Goal: Task Accomplishment & Management: Manage account settings

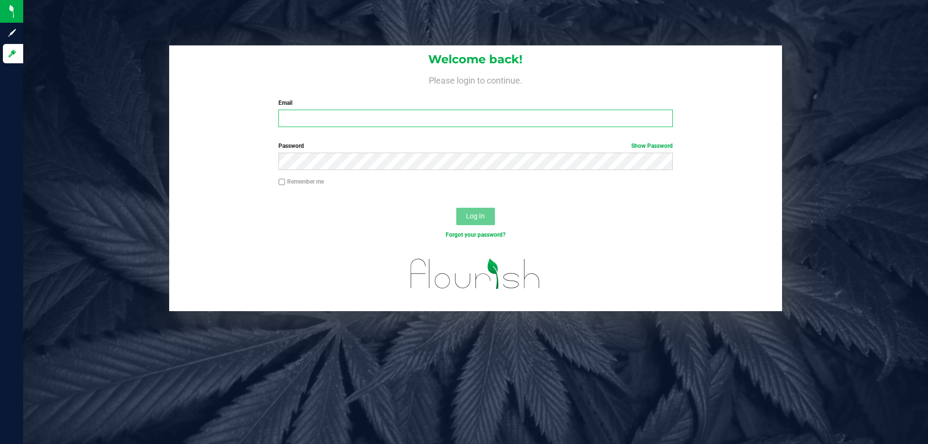
click at [397, 113] on input "Email" at bounding box center [475, 118] width 394 height 17
type input "[EMAIL_ADDRESS][DOMAIN_NAME]"
click at [456, 208] on button "Log In" at bounding box center [475, 216] width 39 height 17
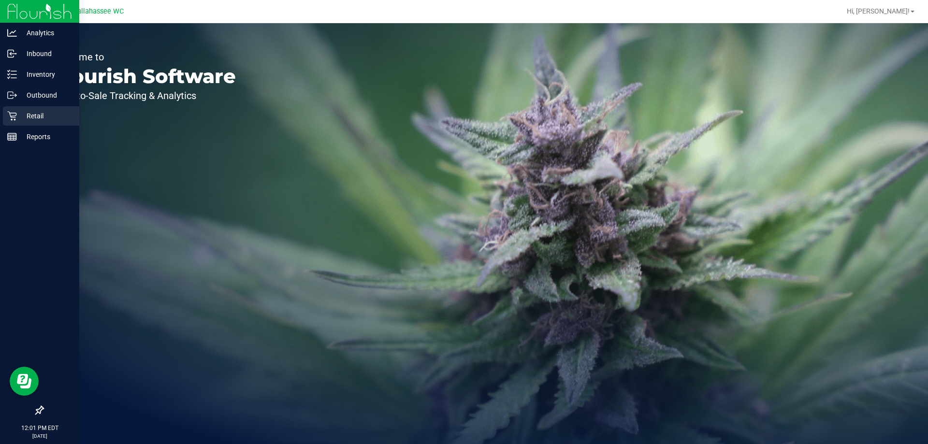
click at [33, 119] on p "Retail" at bounding box center [46, 116] width 58 height 12
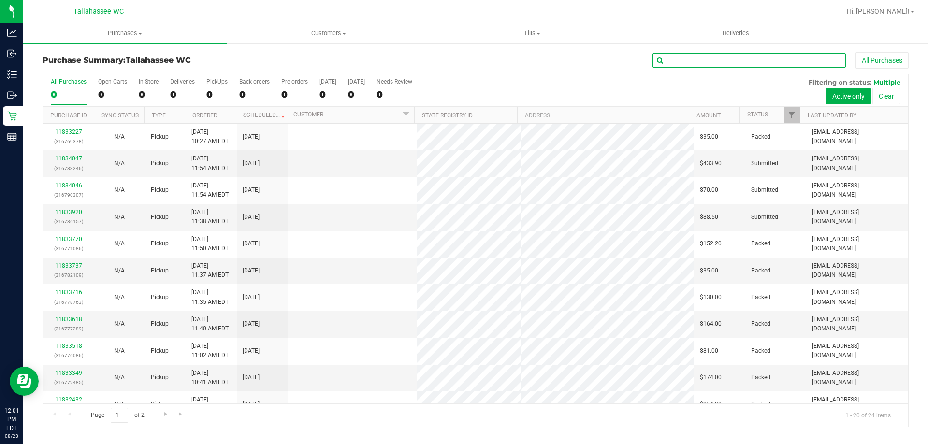
click at [745, 59] on input "text" at bounding box center [749, 60] width 193 height 15
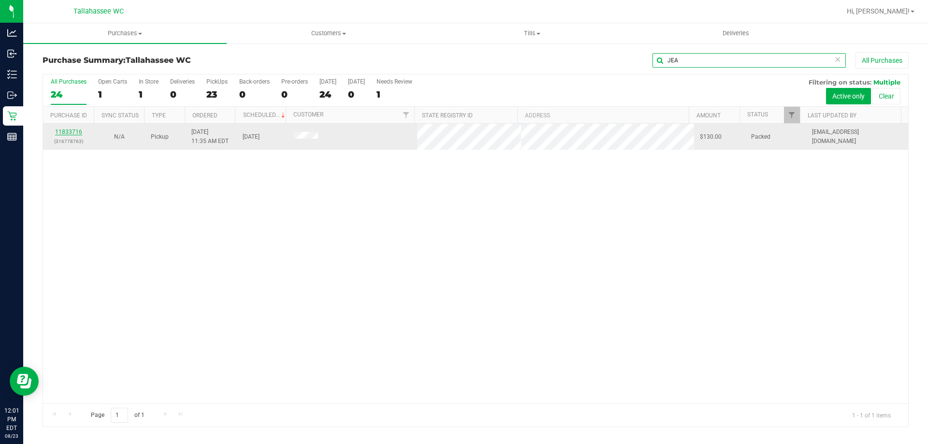
type input "JEA"
click at [67, 130] on link "11833716" at bounding box center [68, 132] width 27 height 7
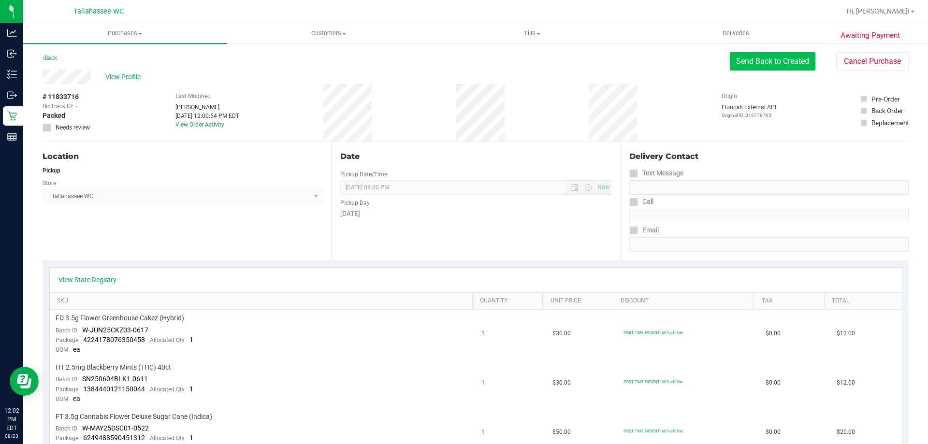
click at [771, 55] on button "Send Back to Created" at bounding box center [773, 61] width 86 height 18
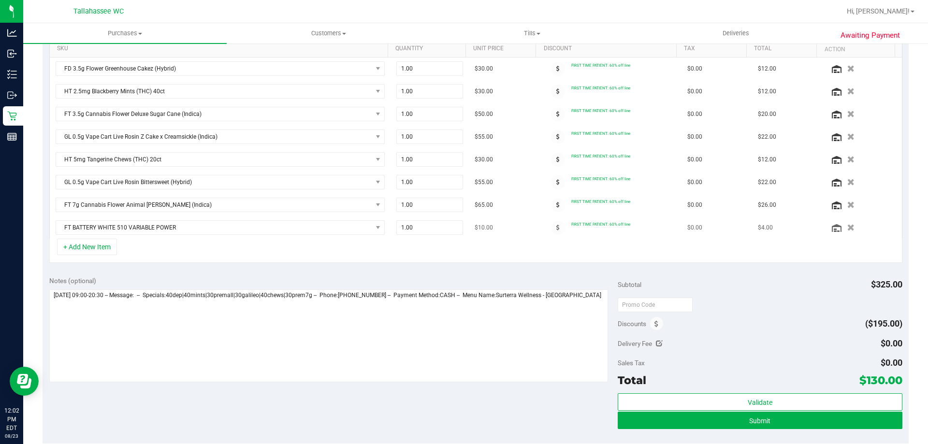
scroll to position [338, 0]
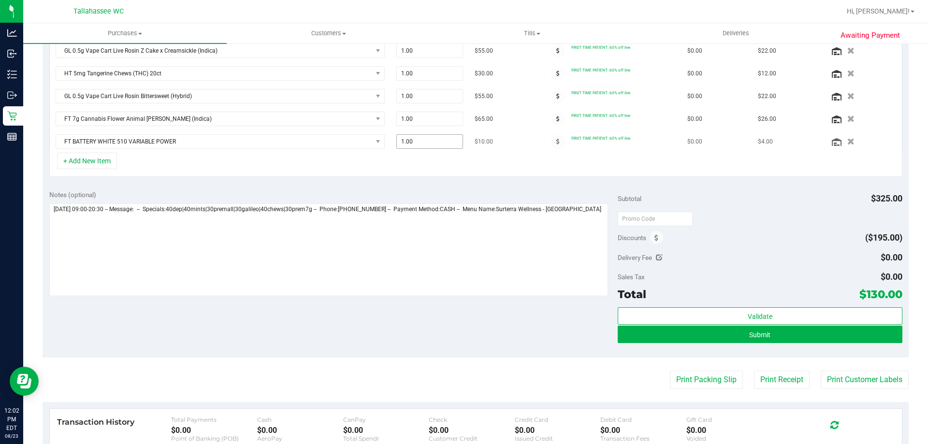
click at [425, 146] on span "1.00 1" at bounding box center [429, 141] width 67 height 15
click at [425, 146] on input "1" at bounding box center [430, 142] width 66 height 14
type input "2"
type input "2.00"
click at [551, 146] on span at bounding box center [558, 142] width 14 height 14
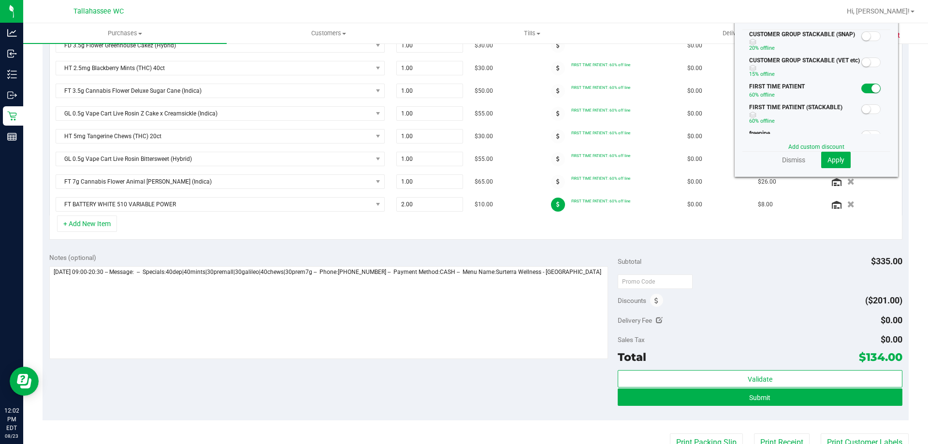
scroll to position [275, 0]
click at [872, 88] on small at bounding box center [876, 89] width 9 height 9
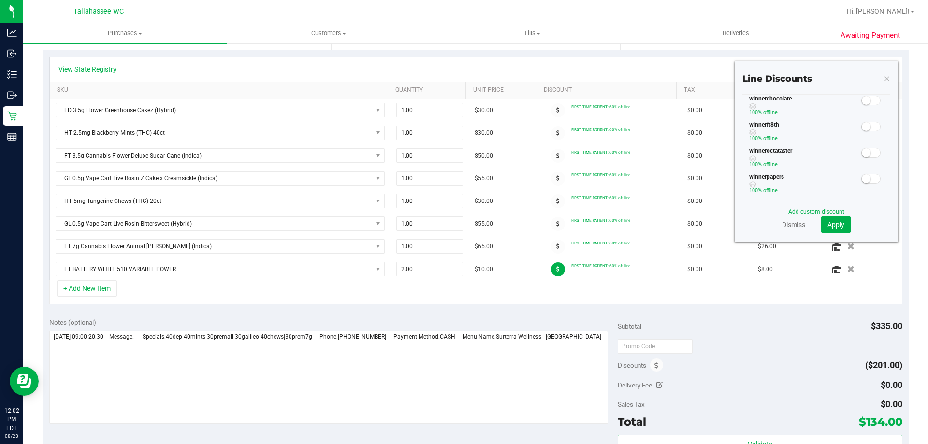
scroll to position [227, 0]
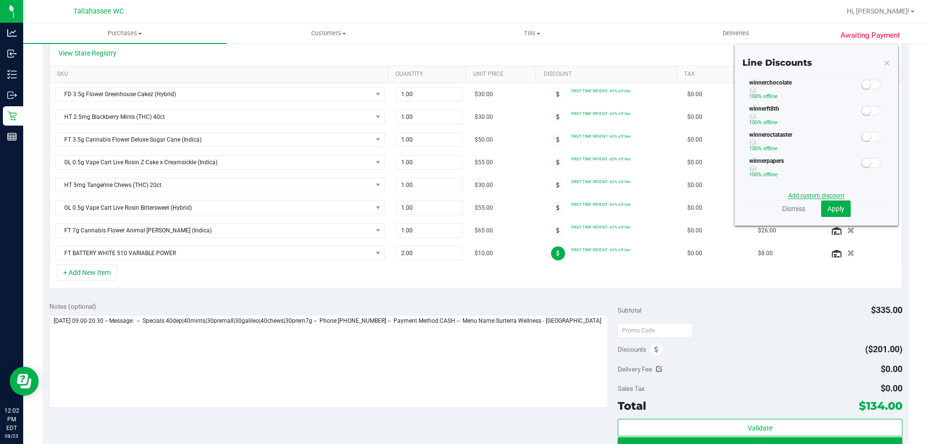
click at [794, 195] on link "Add custom discount" at bounding box center [816, 195] width 56 height 7
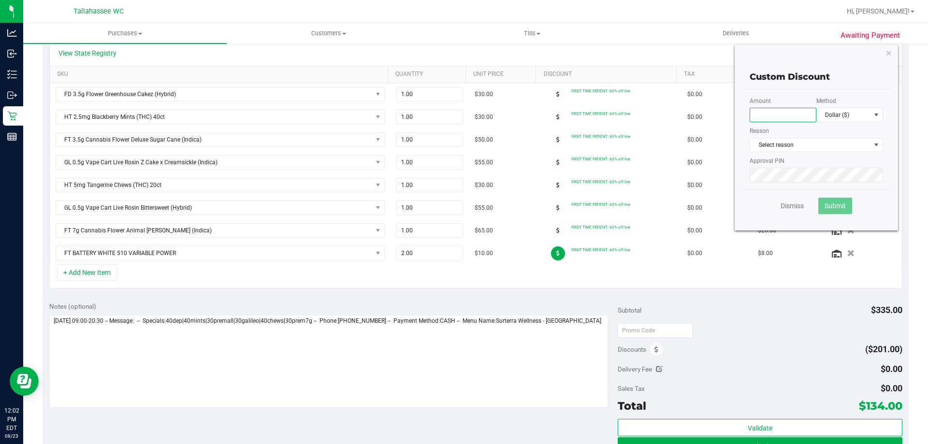
click at [774, 110] on input "text" at bounding box center [783, 115] width 67 height 15
type input "40.00"
click at [873, 119] on span at bounding box center [877, 115] width 8 height 8
click at [846, 147] on li "Percentage (%)" at bounding box center [843, 149] width 66 height 16
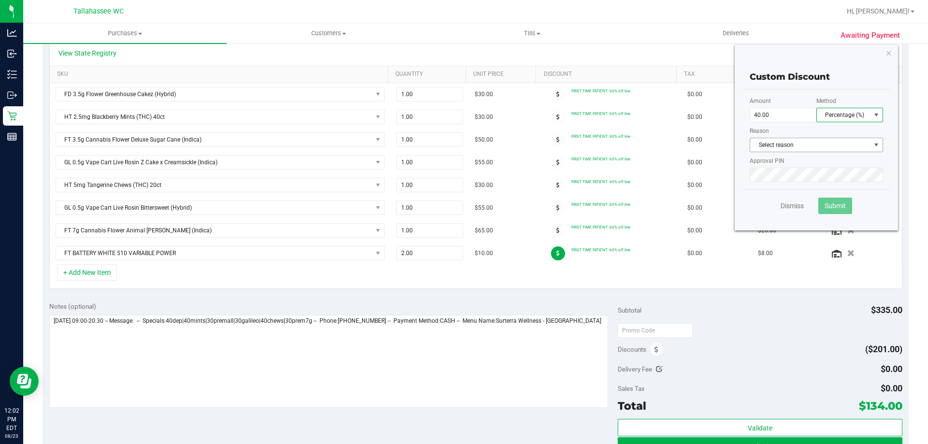
click at [794, 150] on span "Select reason" at bounding box center [810, 145] width 120 height 14
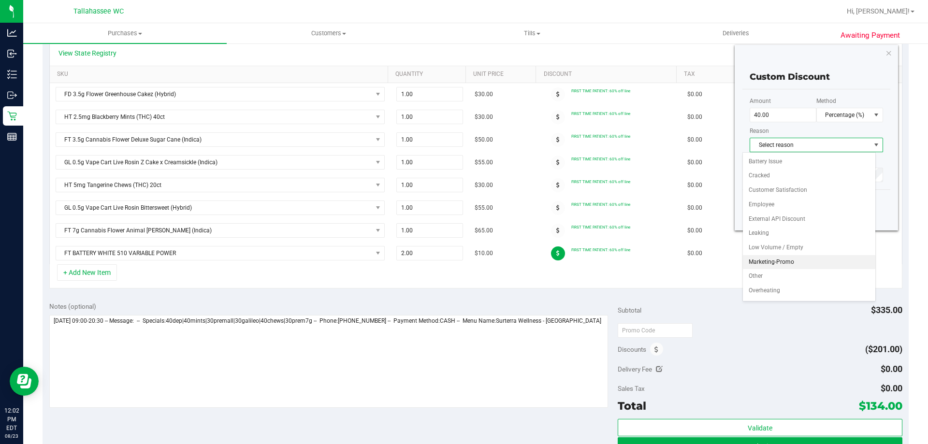
click at [778, 265] on li "Marketing-Promo" at bounding box center [809, 262] width 132 height 15
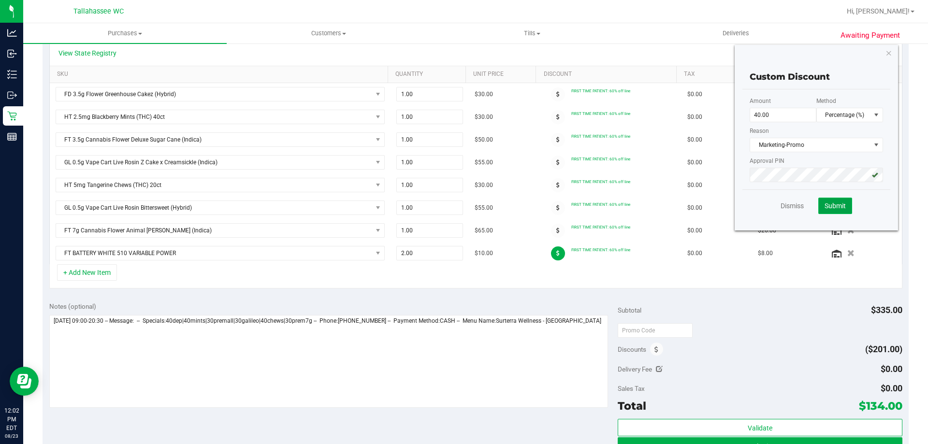
click at [834, 209] on span "Submit" at bounding box center [835, 206] width 21 height 8
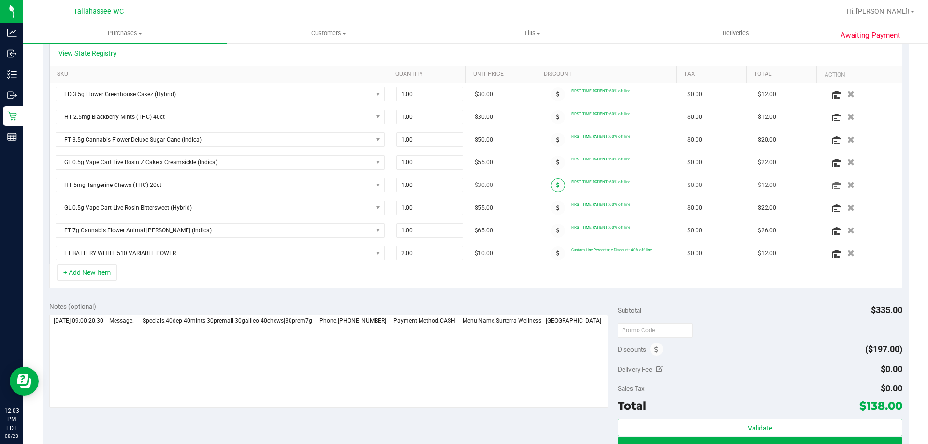
click at [552, 190] on span at bounding box center [558, 185] width 14 height 14
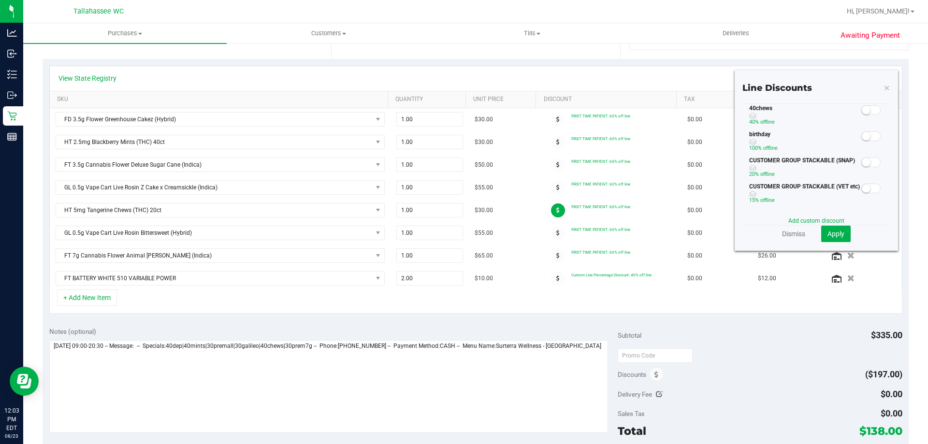
scroll to position [178, 0]
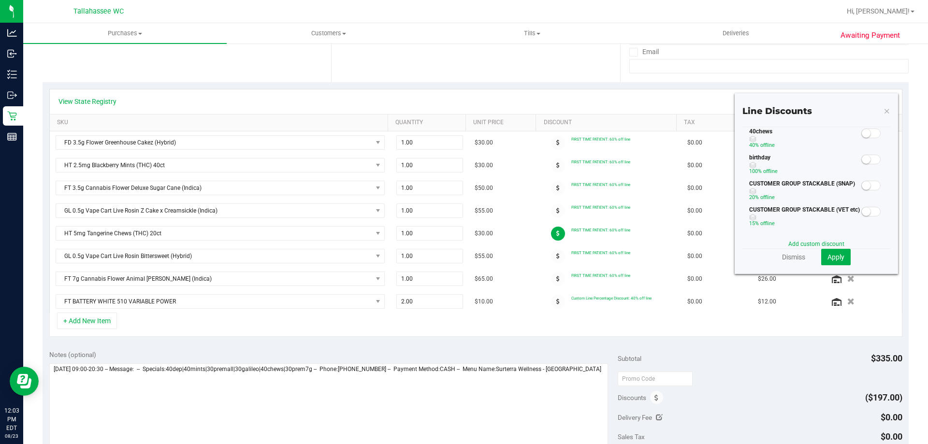
click at [863, 134] on small at bounding box center [866, 133] width 9 height 9
click at [838, 257] on button "Apply" at bounding box center [835, 257] width 29 height 16
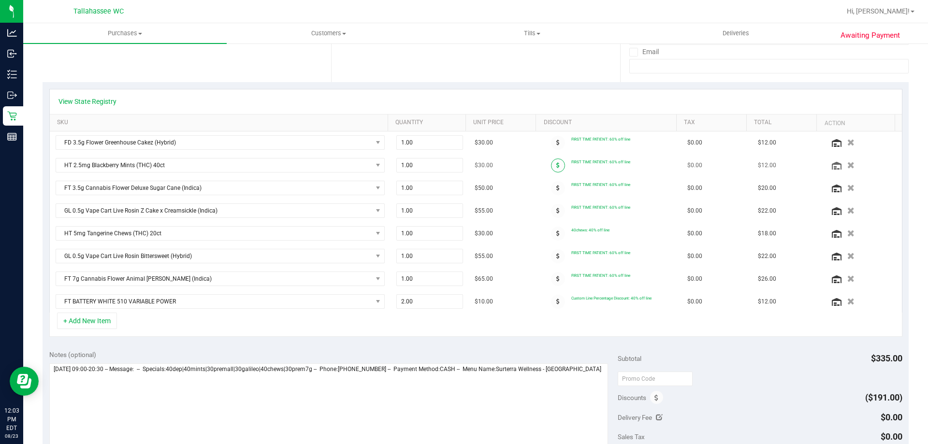
click at [551, 168] on span at bounding box center [558, 166] width 14 height 14
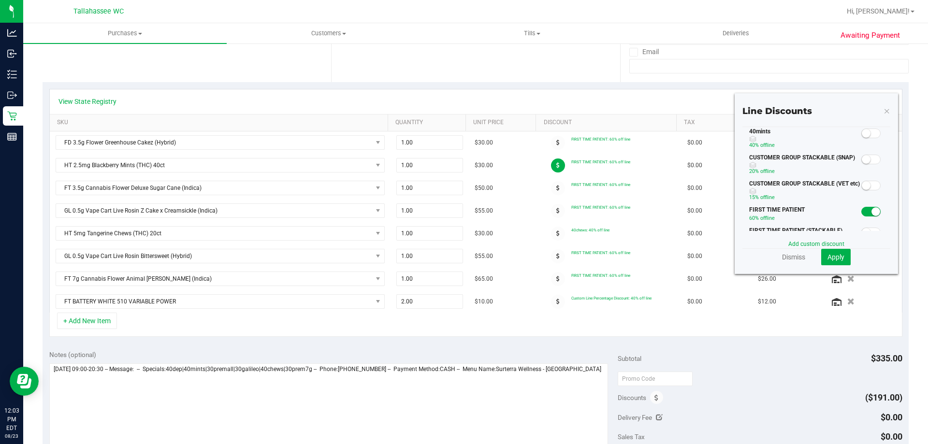
click at [862, 136] on small at bounding box center [866, 133] width 9 height 9
click at [830, 265] on button "Apply" at bounding box center [835, 257] width 29 height 16
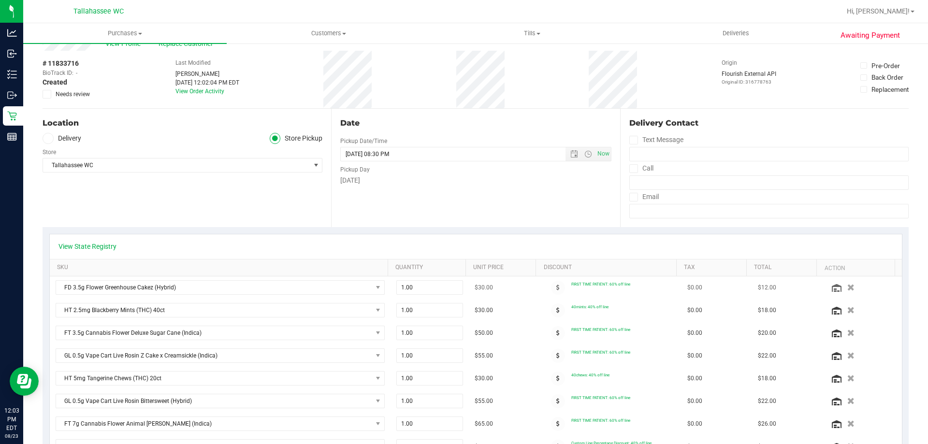
scroll to position [0, 0]
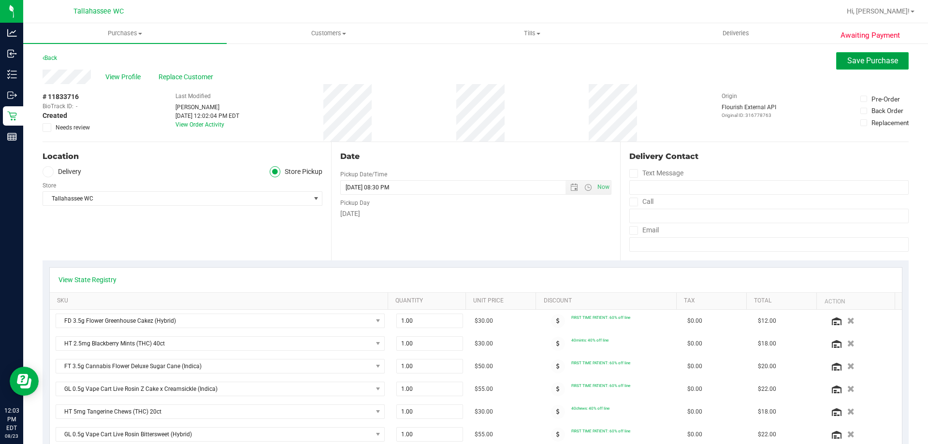
click at [879, 57] on span "Save Purchase" at bounding box center [872, 60] width 51 height 9
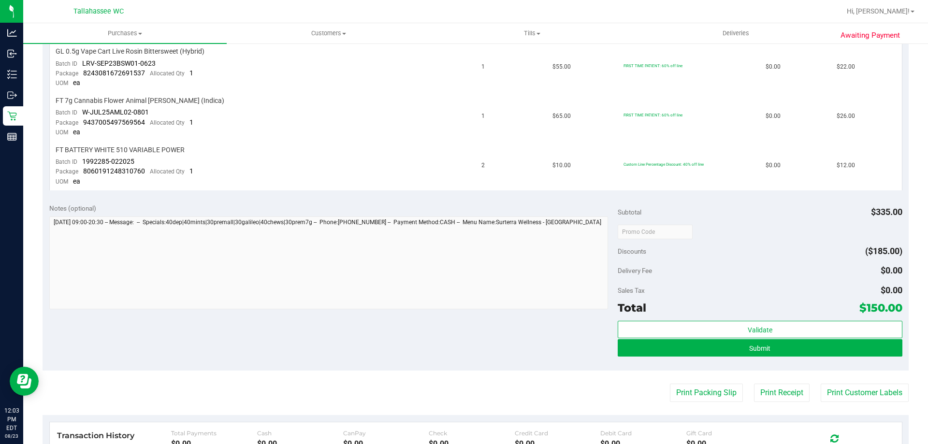
scroll to position [532, 0]
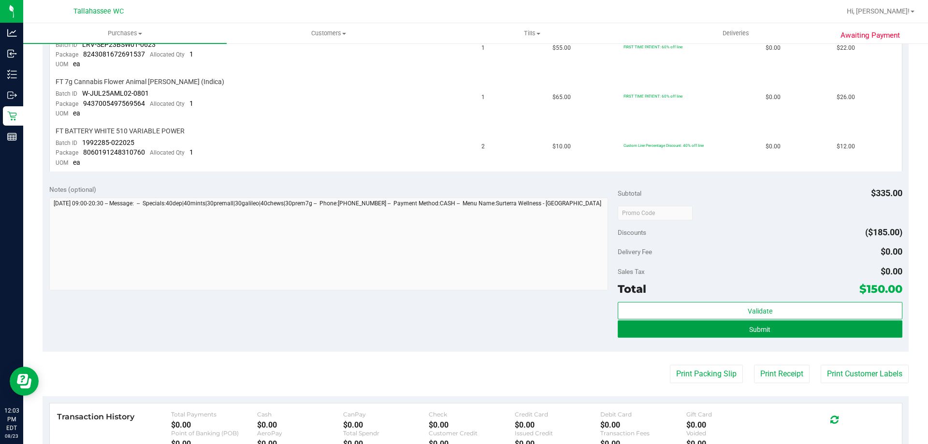
click at [733, 332] on button "Submit" at bounding box center [760, 329] width 284 height 17
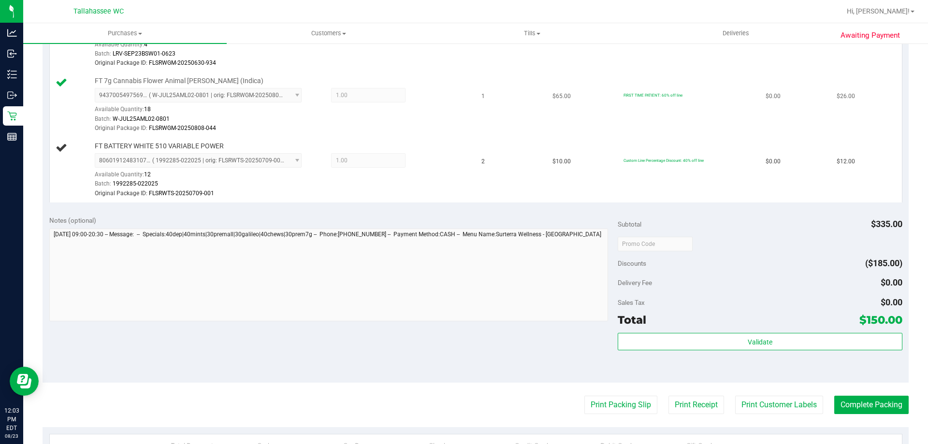
scroll to position [812, 0]
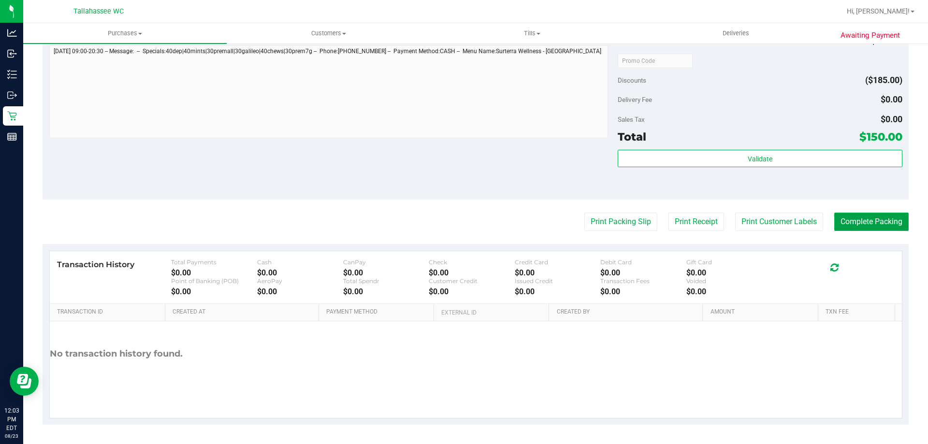
click at [873, 228] on button "Complete Packing" at bounding box center [871, 222] width 74 height 18
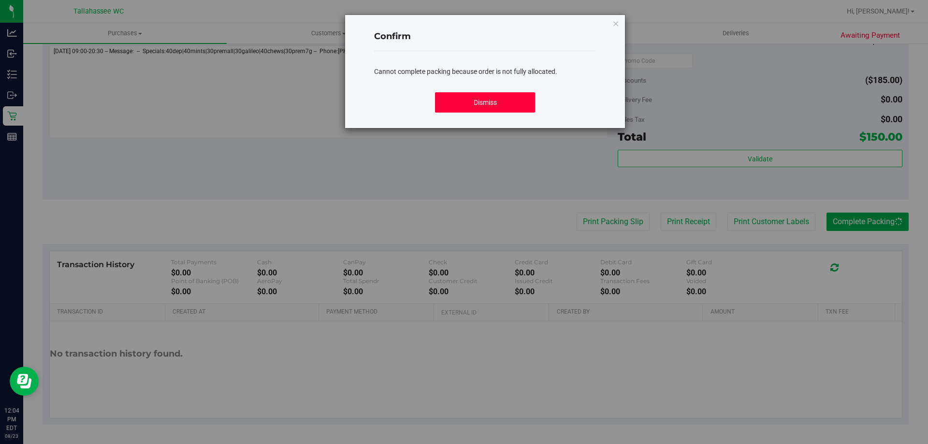
click at [469, 104] on button "Dismiss" at bounding box center [485, 102] width 100 height 20
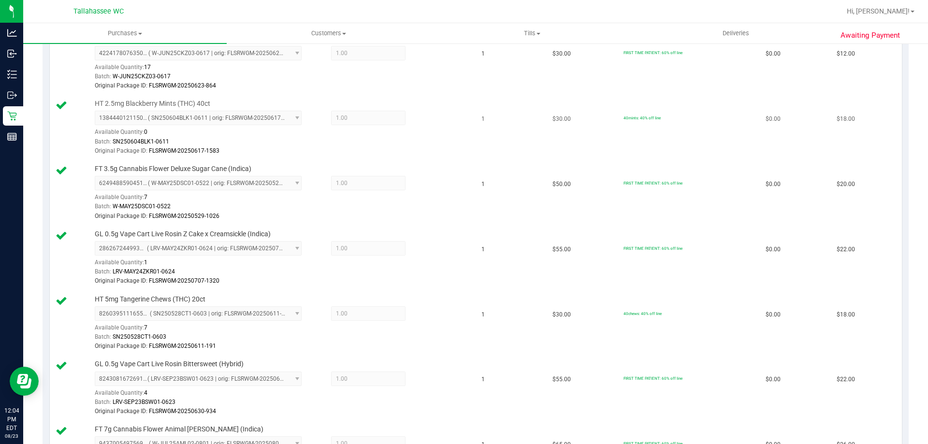
scroll to position [87, 0]
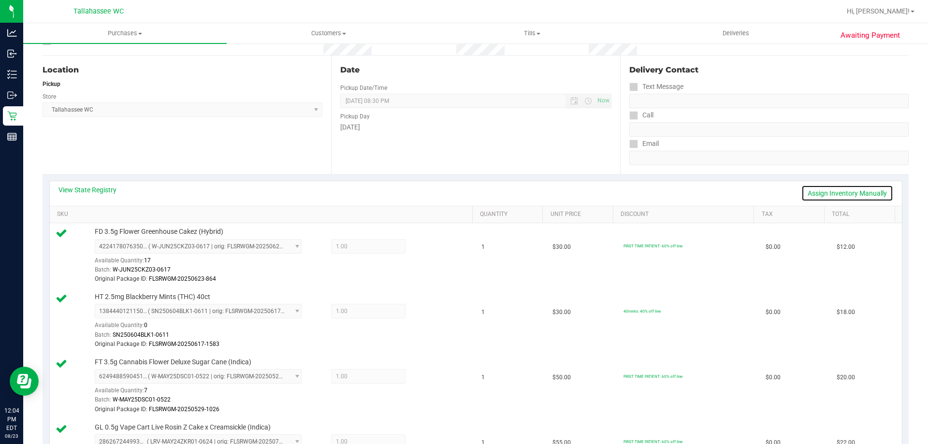
click at [855, 194] on link "Assign Inventory Manually" at bounding box center [848, 193] width 92 height 16
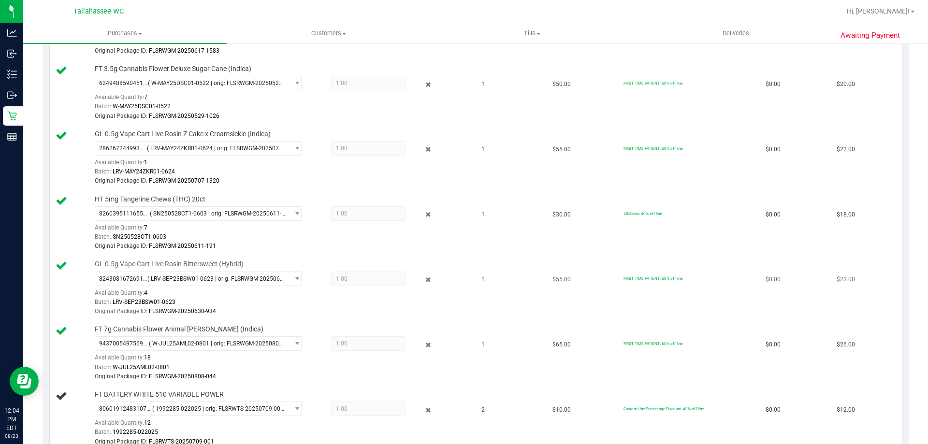
scroll to position [473, 0]
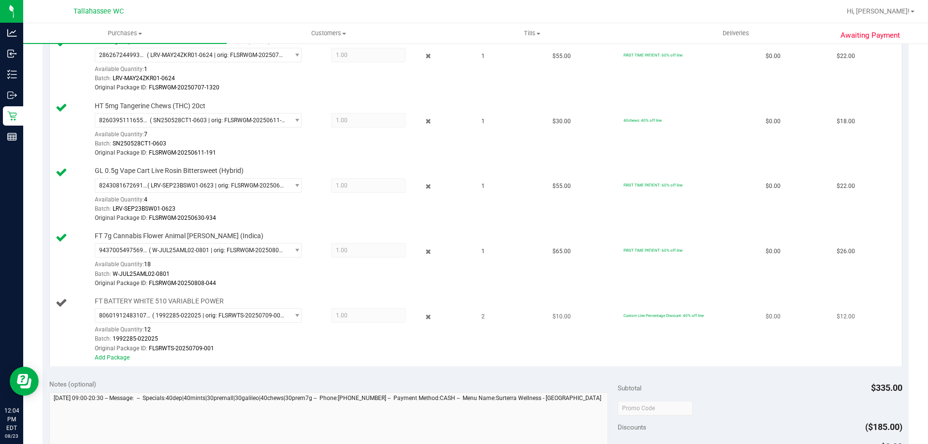
click at [378, 316] on span "1.00 1" at bounding box center [368, 315] width 74 height 15
click at [101, 360] on link "Add Package" at bounding box center [112, 357] width 35 height 7
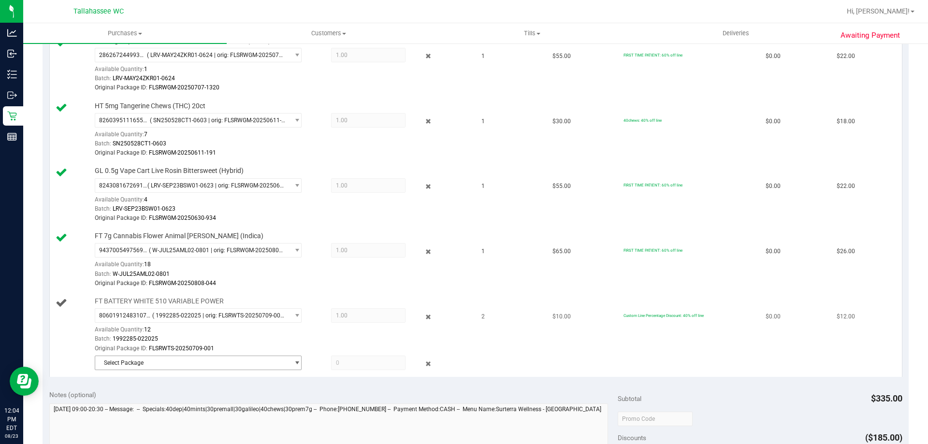
scroll to position [667, 0]
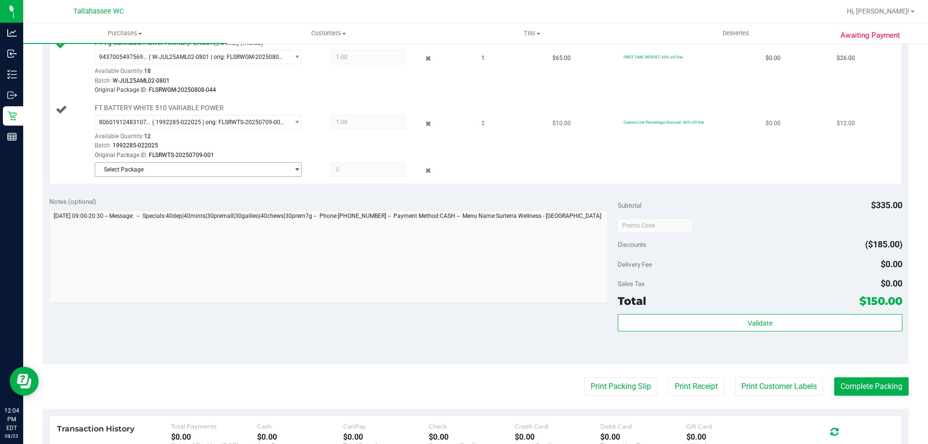
click at [282, 171] on span "Select Package" at bounding box center [192, 170] width 194 height 14
click at [223, 210] on span "( 1992285-022025 | orig: FLSRWTS-20250702-004 )" at bounding box center [223, 209] width 135 height 7
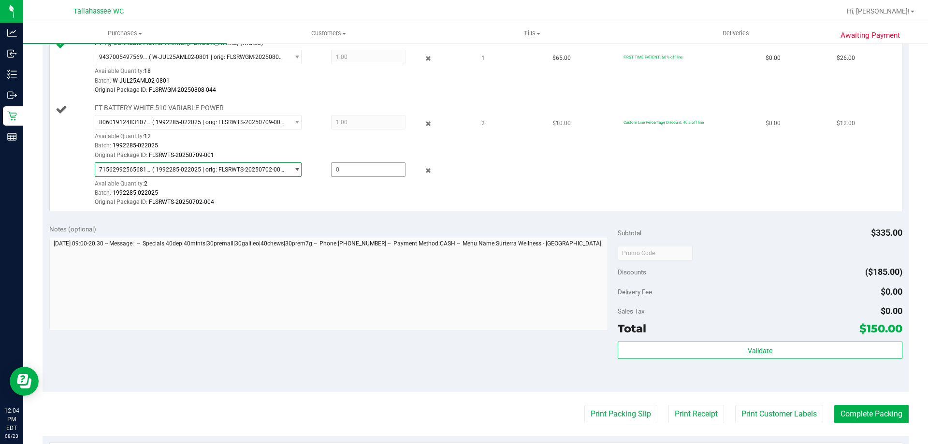
click at [356, 169] on span at bounding box center [368, 169] width 74 height 15
type input "1"
type input "1.0000"
click at [593, 193] on td "$10.00" at bounding box center [582, 156] width 71 height 112
click at [261, 167] on span "( 1992285-022025 | orig: FLSRWTS-20250709-001 )" at bounding box center [218, 169] width 132 height 7
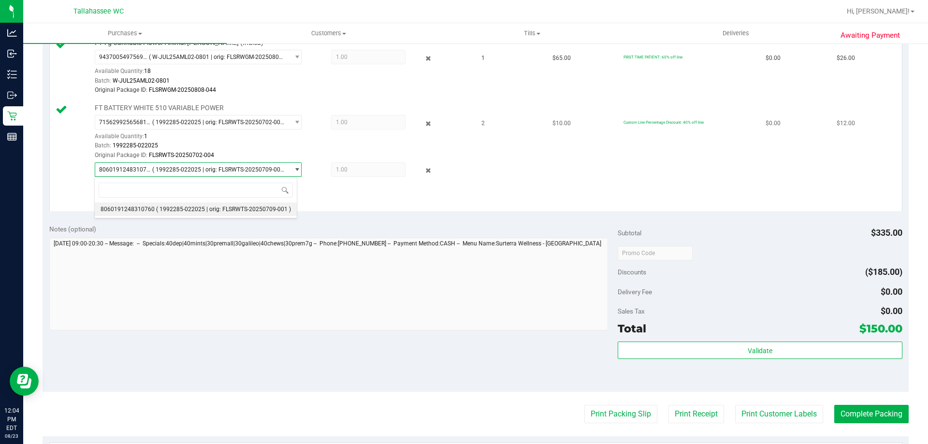
click at [354, 195] on div "Batch: 1992285-022025" at bounding box center [281, 193] width 373 height 9
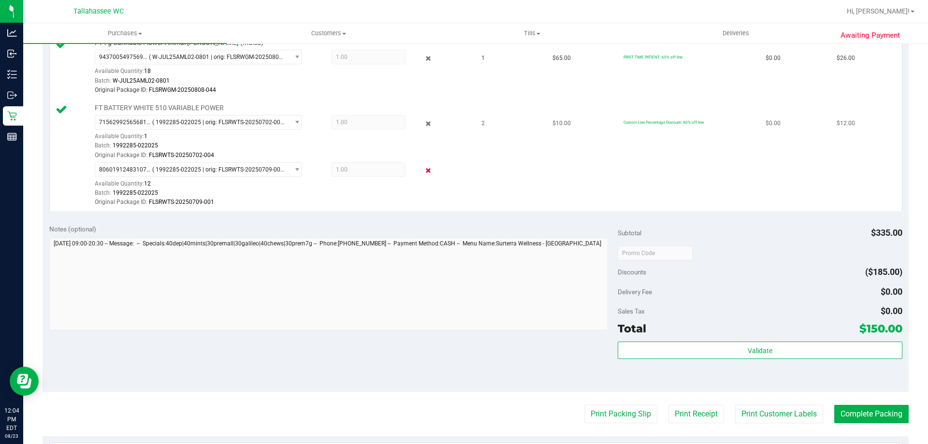
click at [426, 168] on icon at bounding box center [428, 170] width 10 height 11
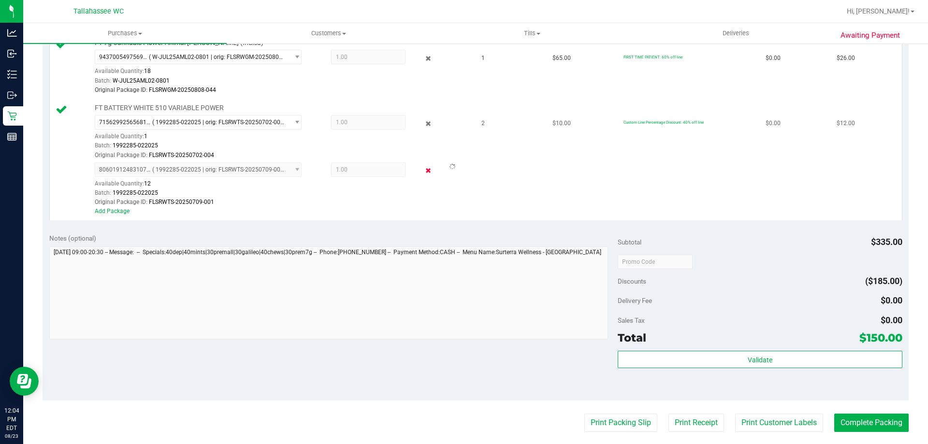
click at [424, 174] on icon at bounding box center [428, 170] width 10 height 11
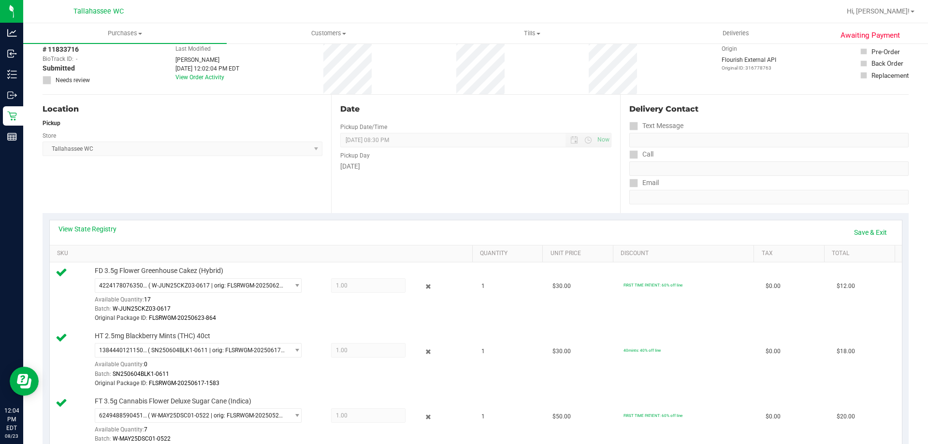
scroll to position [0, 0]
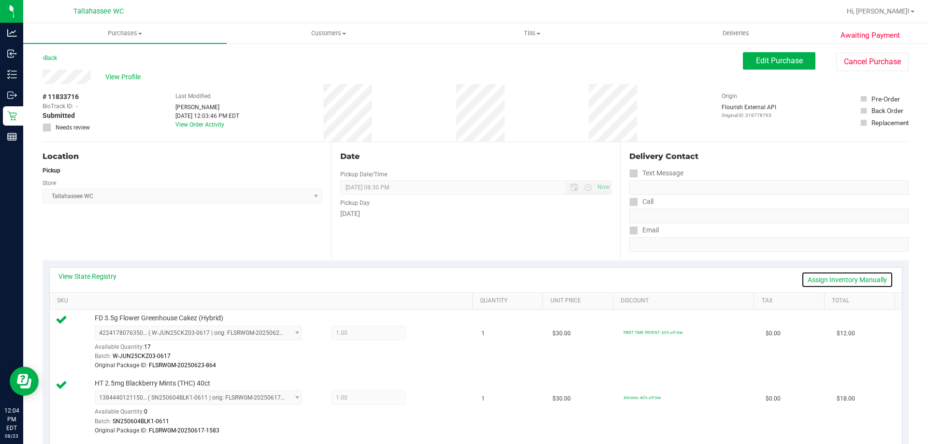
click at [876, 284] on link "Assign Inventory Manually" at bounding box center [848, 280] width 92 height 16
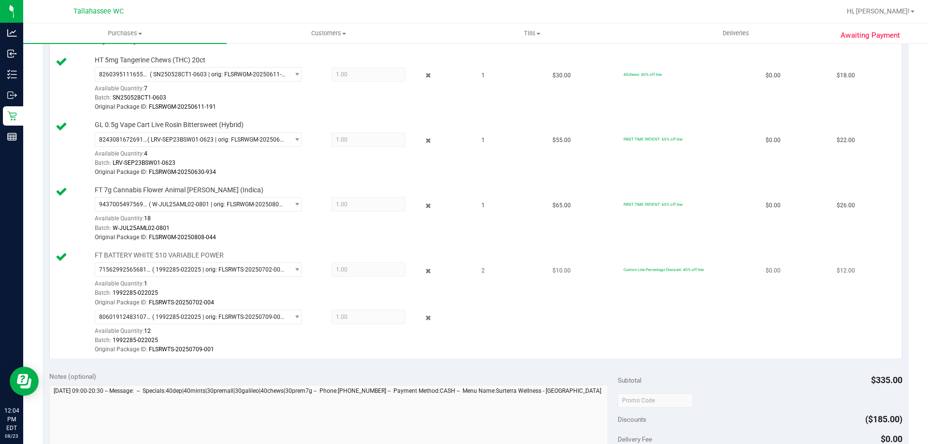
scroll to position [628, 0]
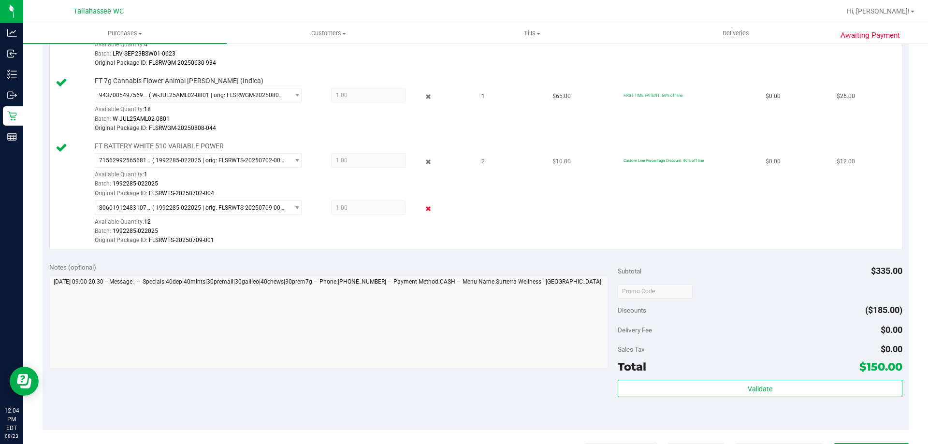
click at [423, 209] on icon at bounding box center [428, 209] width 10 height 11
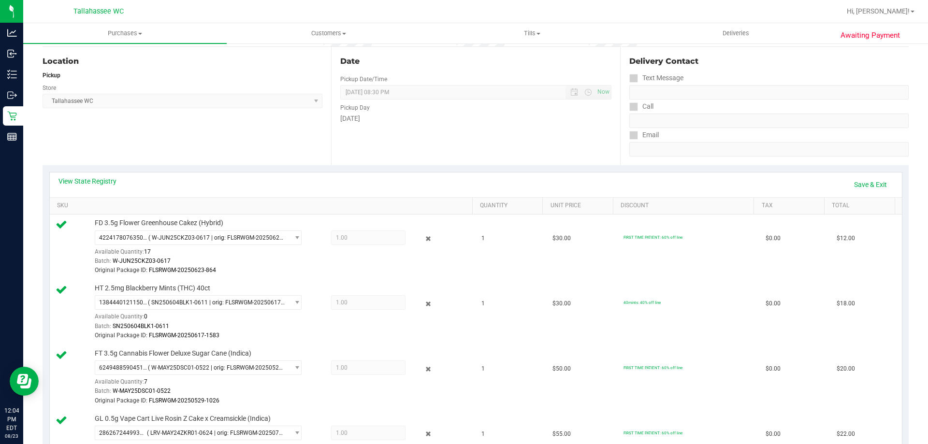
scroll to position [0, 0]
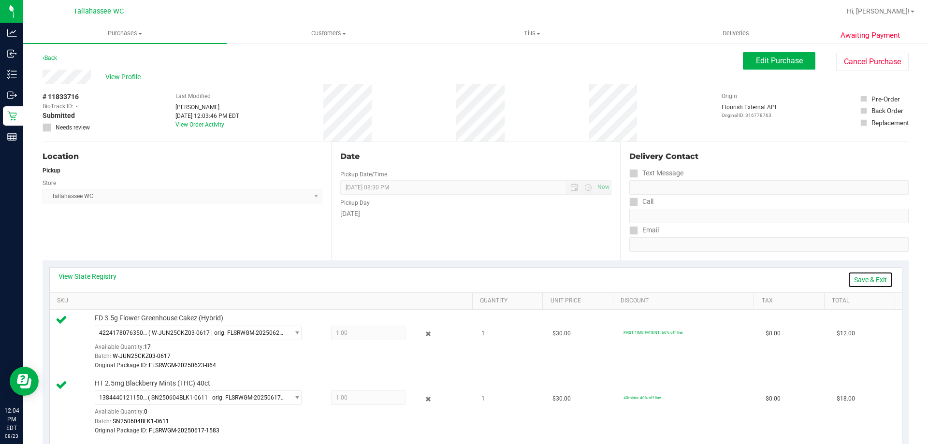
click at [863, 284] on link "Save & Exit" at bounding box center [870, 280] width 45 height 16
click at [773, 55] on button "Edit Purchase" at bounding box center [779, 60] width 73 height 17
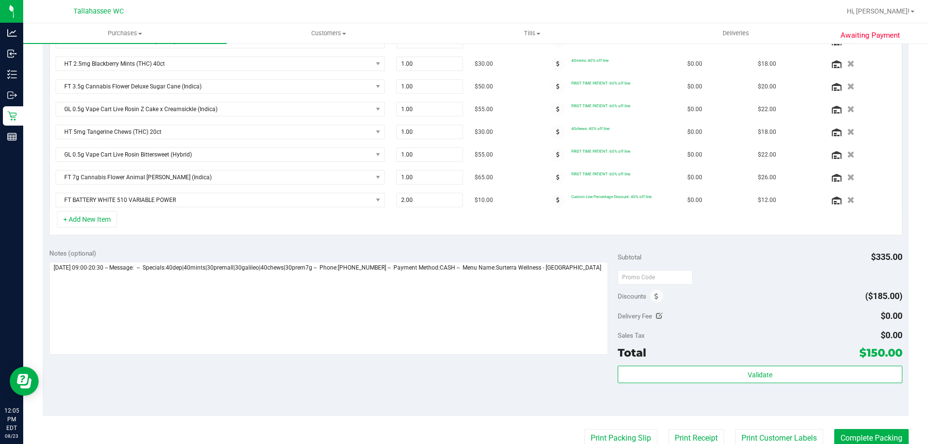
scroll to position [242, 0]
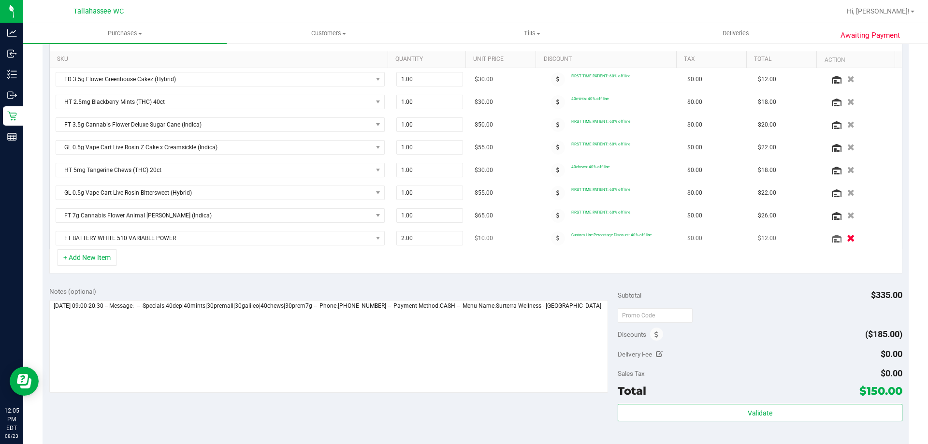
click at [847, 240] on icon "button" at bounding box center [851, 238] width 8 height 7
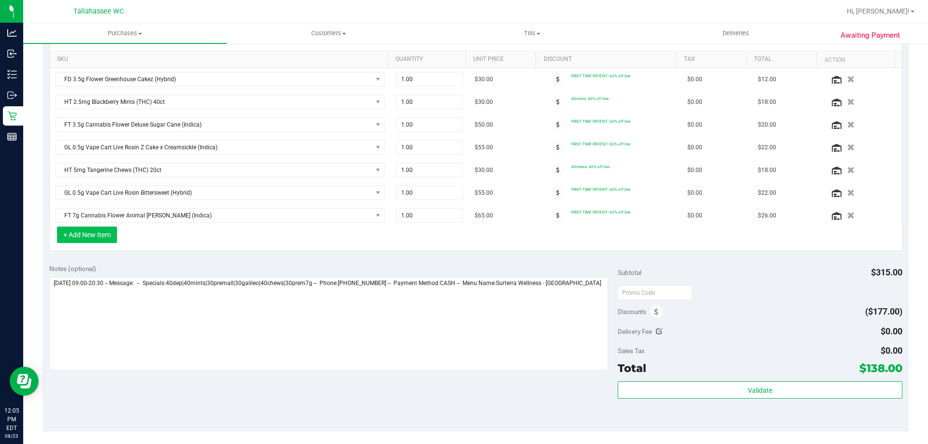
click at [95, 234] on button "+ Add New Item" at bounding box center [87, 235] width 60 height 16
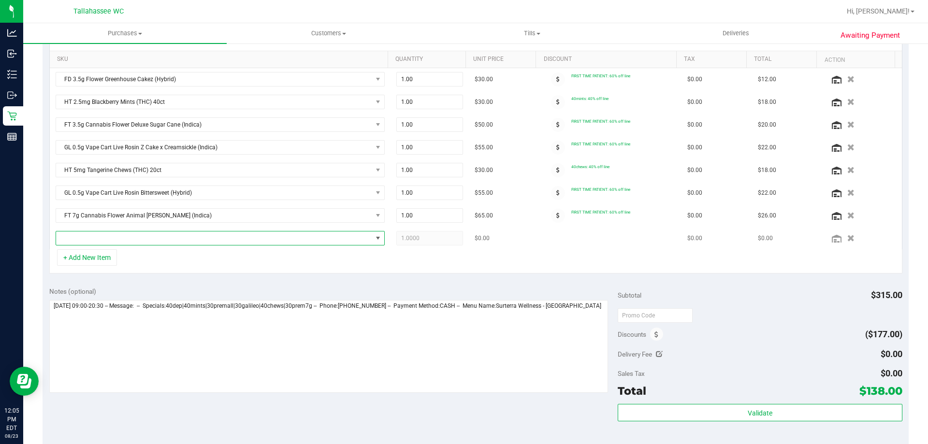
click at [121, 237] on span "NO DATA FOUND" at bounding box center [214, 239] width 316 height 14
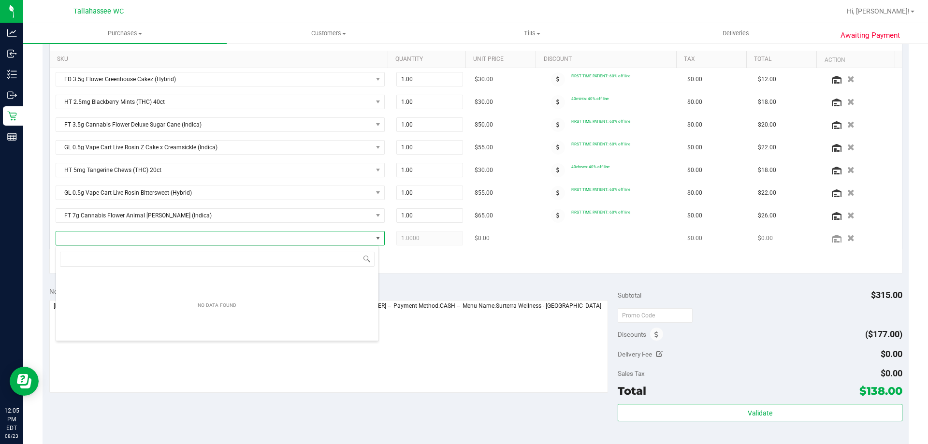
scroll to position [15, 323]
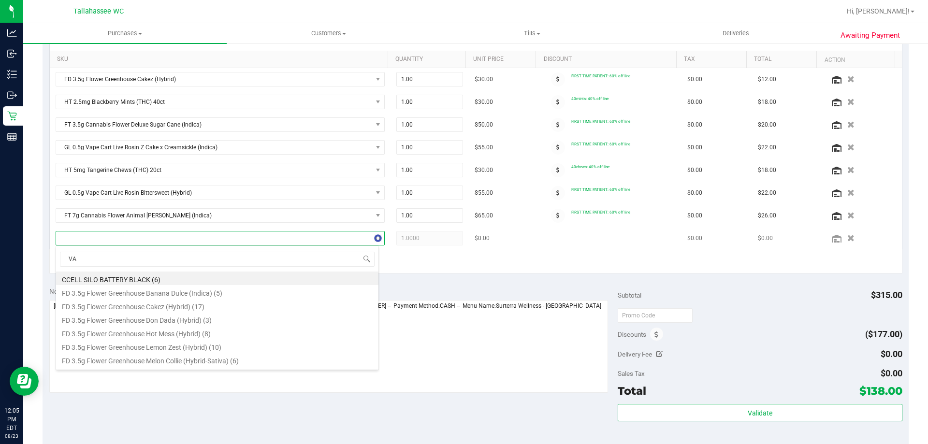
type input "VAR"
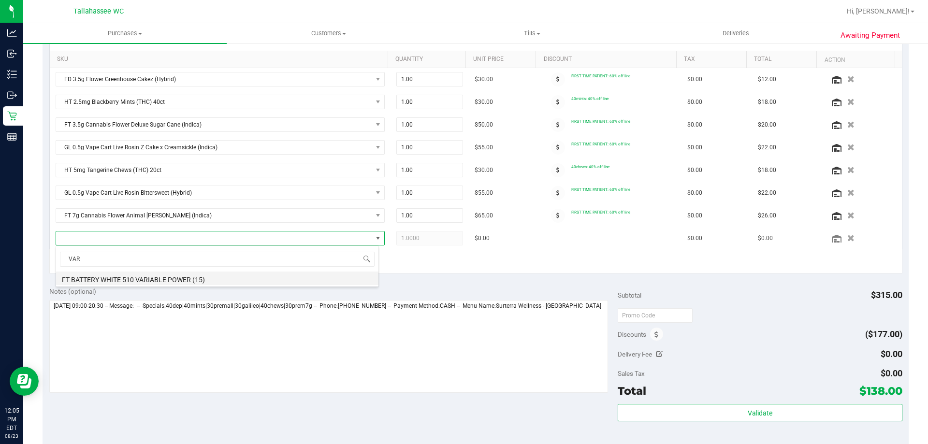
click at [196, 280] on li "FT BATTERY WHITE 510 VARIABLE POWER (15)" at bounding box center [217, 279] width 322 height 14
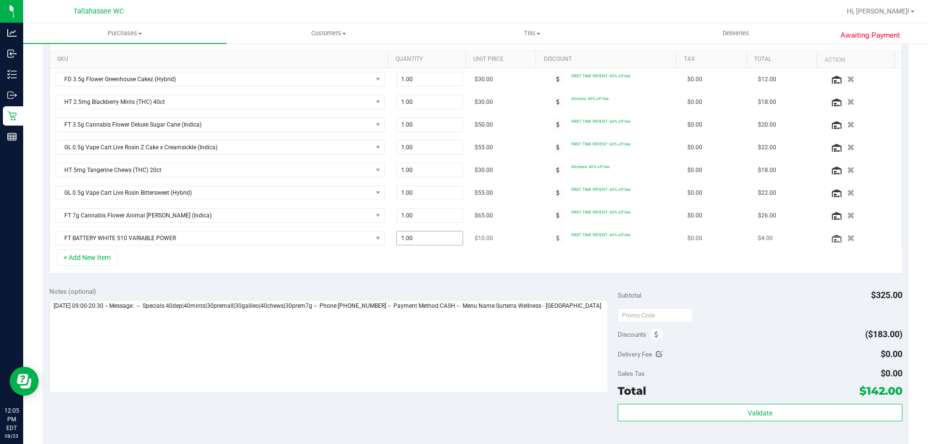
click at [433, 236] on span "1.00 1" at bounding box center [429, 238] width 67 height 15
click at [433, 236] on input "1" at bounding box center [430, 239] width 66 height 14
type input "2"
type input "2.00"
click at [551, 235] on span at bounding box center [558, 239] width 14 height 14
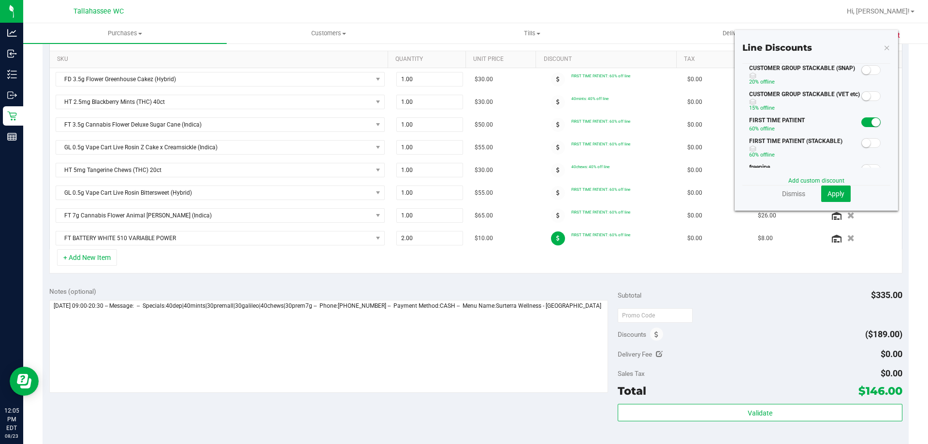
click at [872, 122] on small at bounding box center [876, 122] width 9 height 9
click at [805, 179] on link "Add custom discount" at bounding box center [816, 180] width 56 height 7
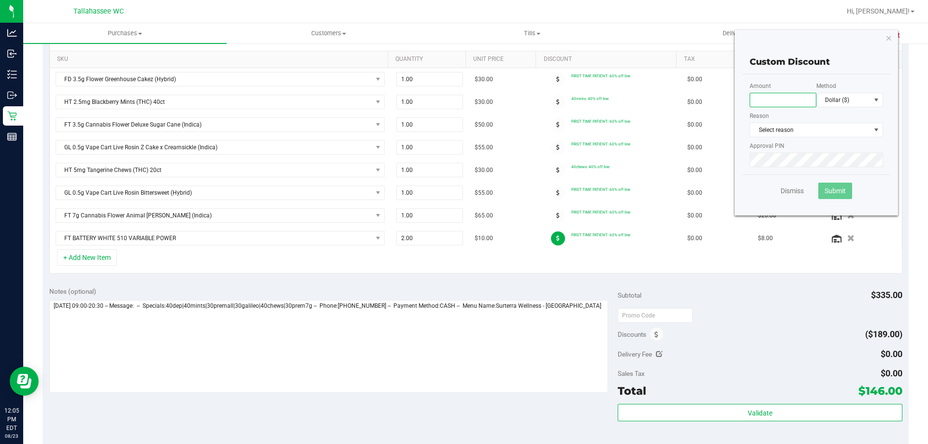
click at [767, 104] on input "text" at bounding box center [783, 100] width 67 height 15
type input "40.00"
click at [847, 105] on span "Dollar ($)" at bounding box center [844, 100] width 54 height 14
click at [838, 133] on li "Percentage (%)" at bounding box center [843, 134] width 66 height 16
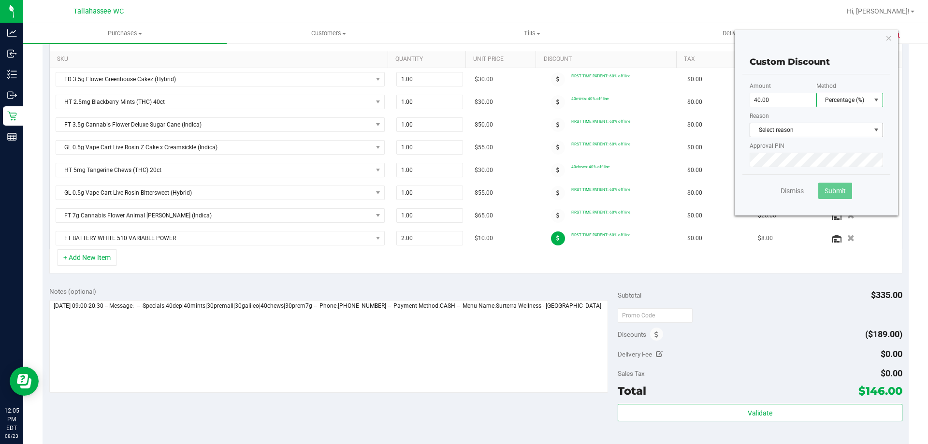
click at [830, 133] on span "Select reason" at bounding box center [810, 130] width 120 height 14
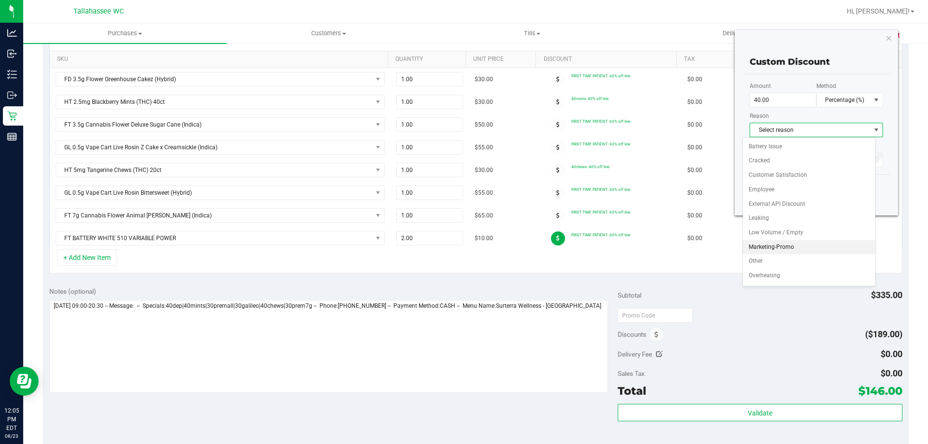
click at [793, 247] on li "Marketing-Promo" at bounding box center [809, 247] width 132 height 15
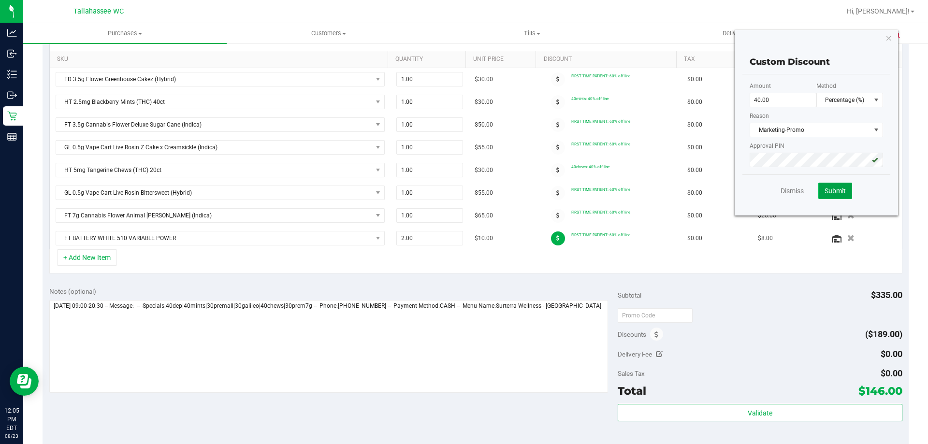
click at [835, 193] on span "Submit" at bounding box center [835, 191] width 21 height 8
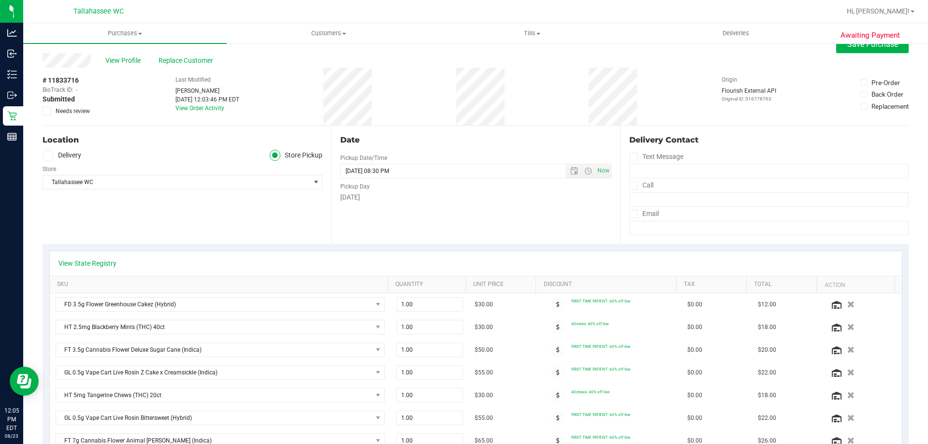
scroll to position [0, 0]
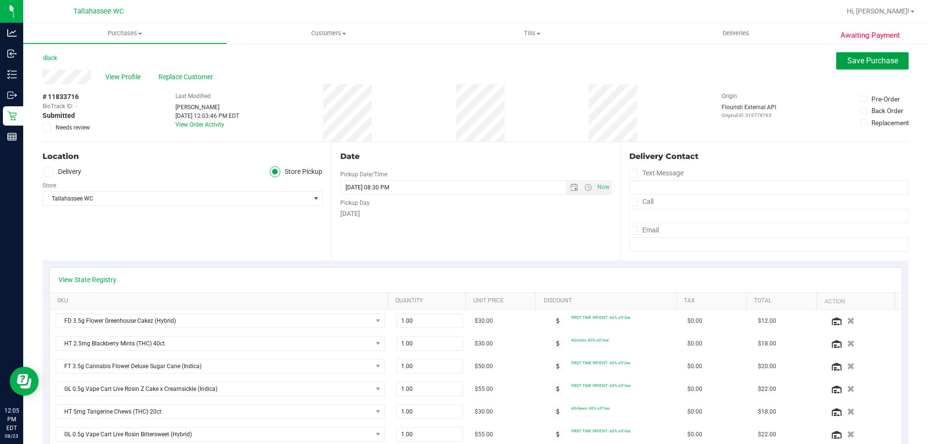
click at [860, 68] on button "Save Purchase" at bounding box center [872, 60] width 73 height 17
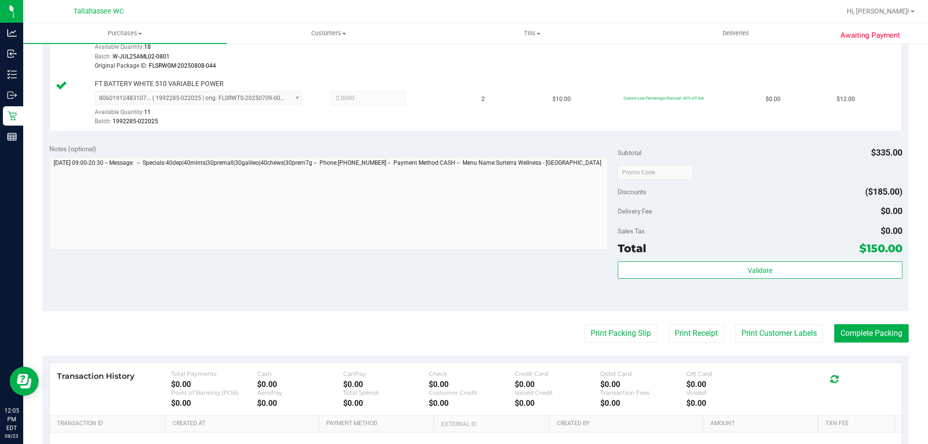
scroll to position [774, 0]
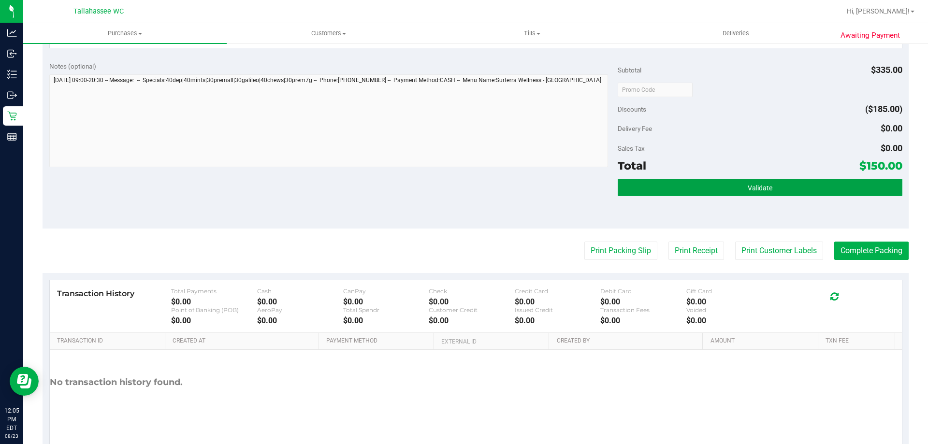
click at [731, 184] on button "Validate" at bounding box center [760, 187] width 284 height 17
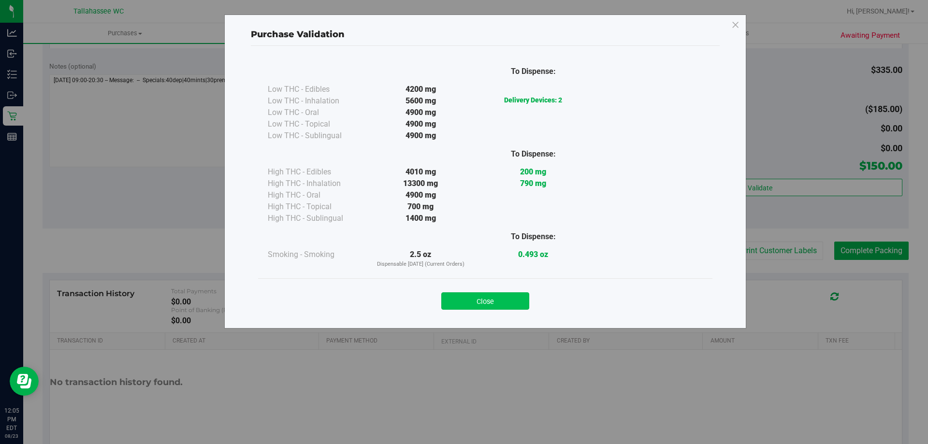
click at [485, 297] on button "Close" at bounding box center [485, 300] width 88 height 17
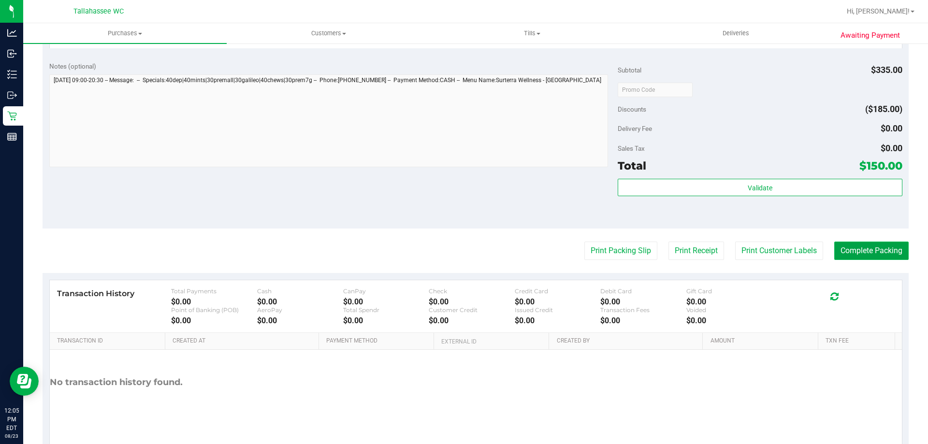
click at [891, 254] on button "Complete Packing" at bounding box center [871, 251] width 74 height 18
